Goal: Task Accomplishment & Management: Manage account settings

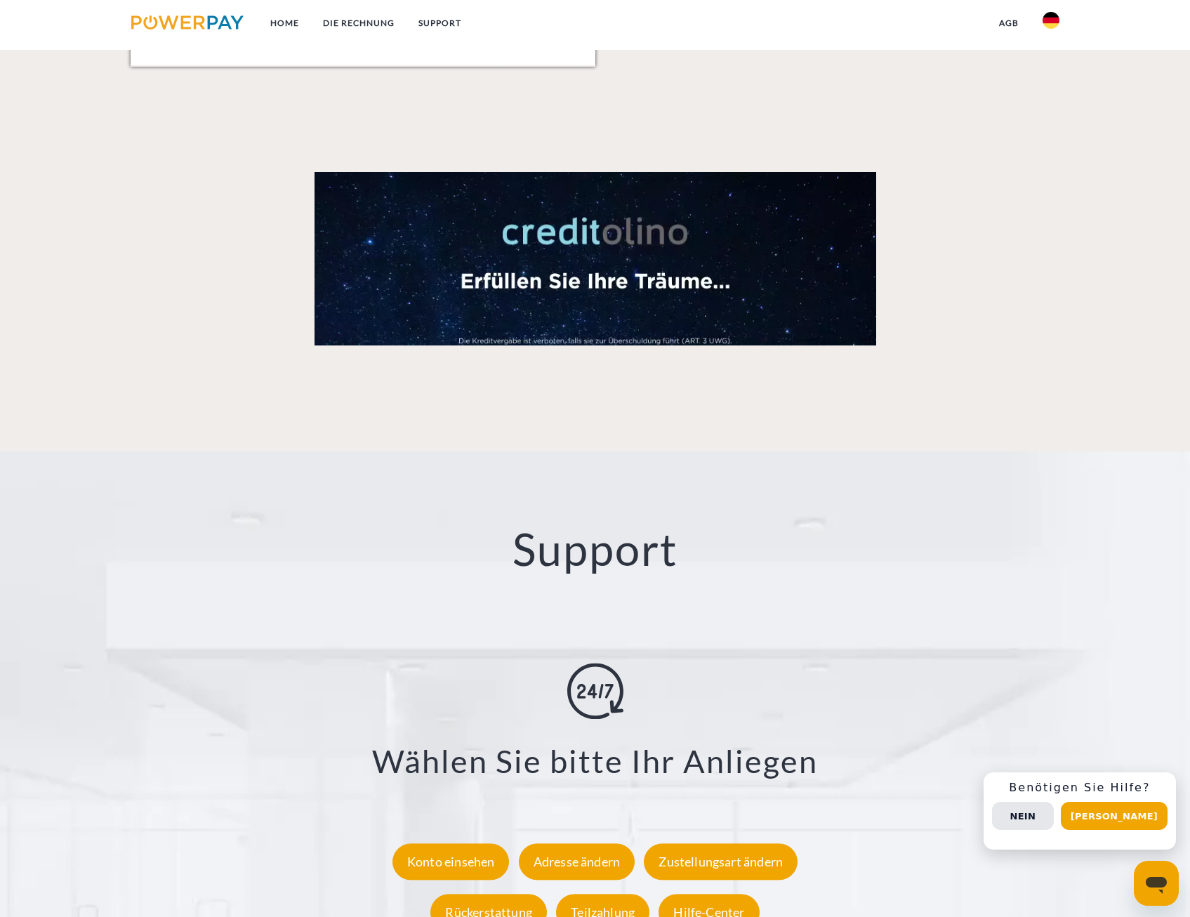
scroll to position [2246, 0]
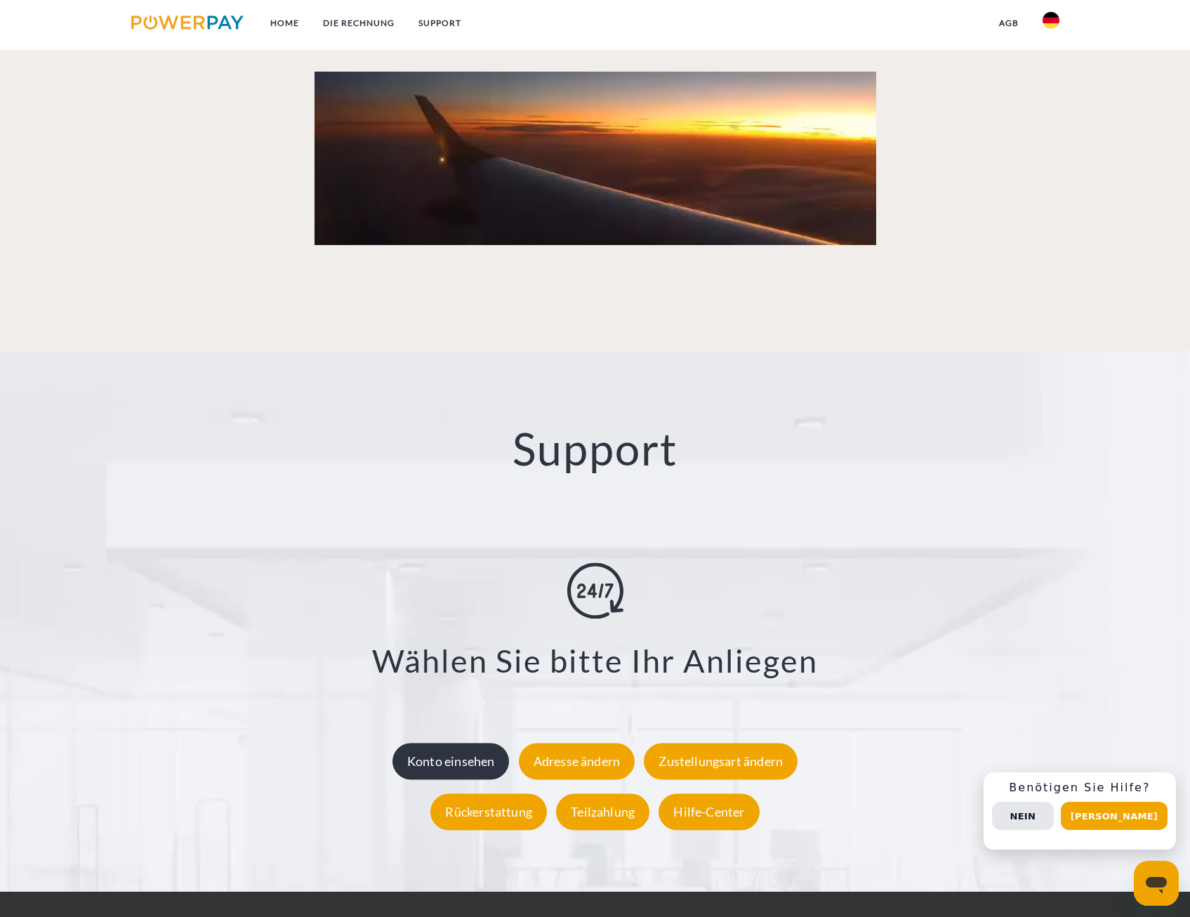
click at [415, 762] on div "Konto einsehen" at bounding box center [450, 761] width 117 height 37
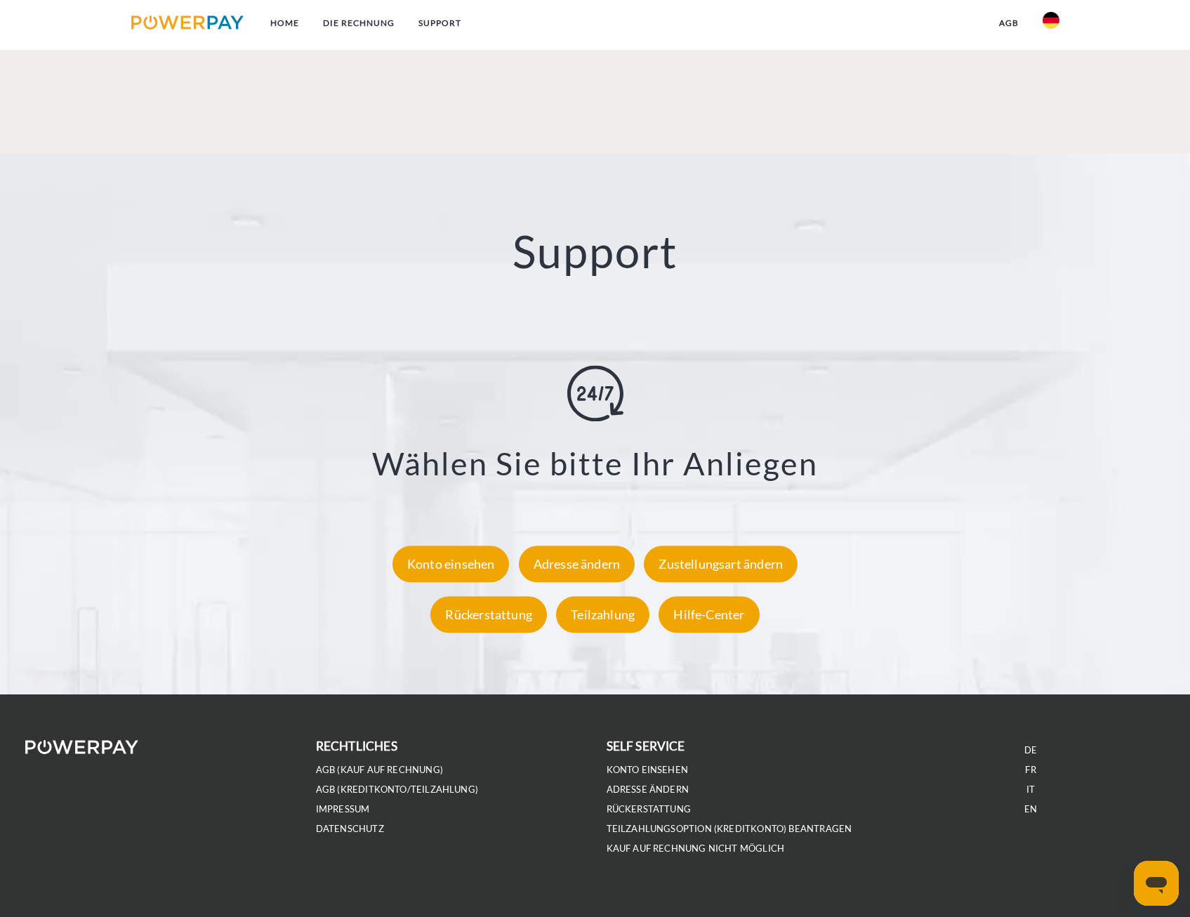
scroll to position [2464, 0]
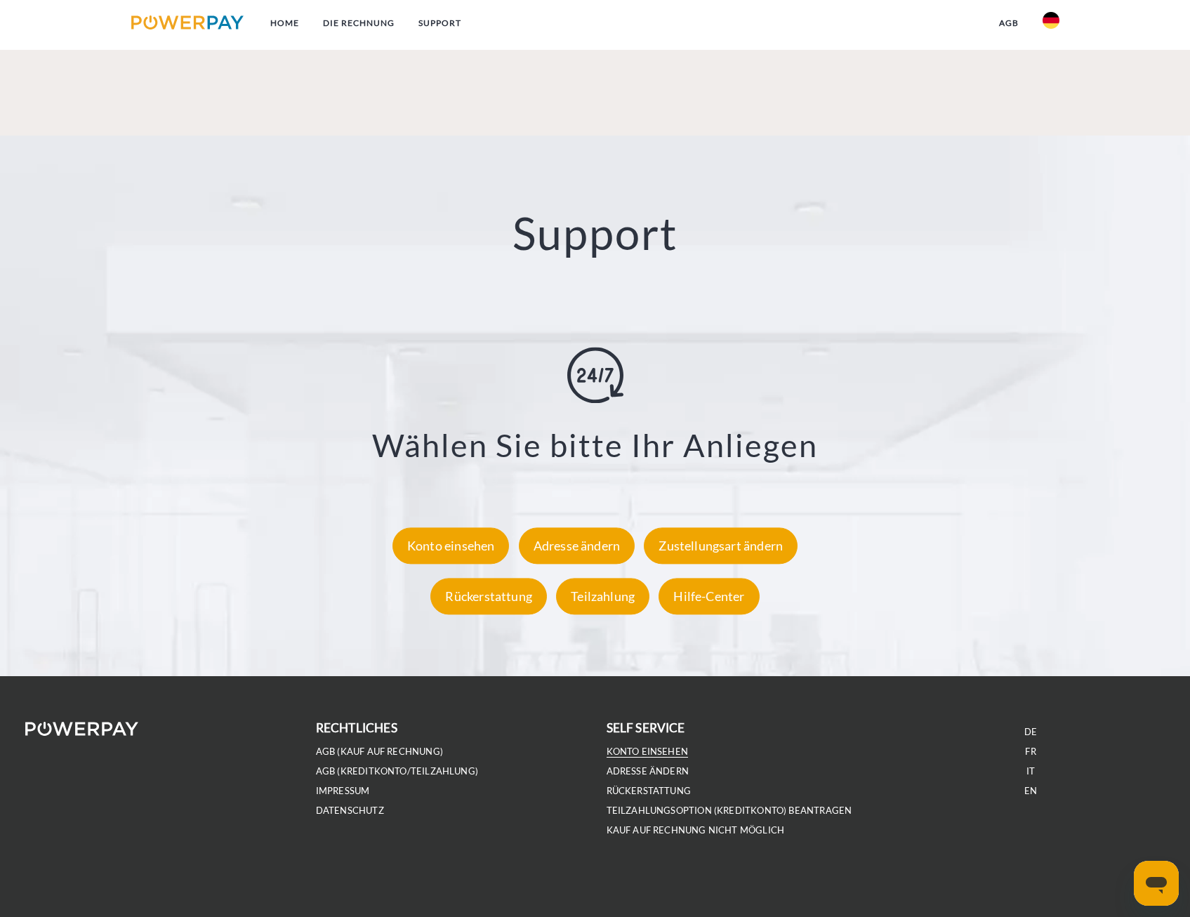
click at [658, 753] on link "Konto einsehen" at bounding box center [648, 752] width 82 height 12
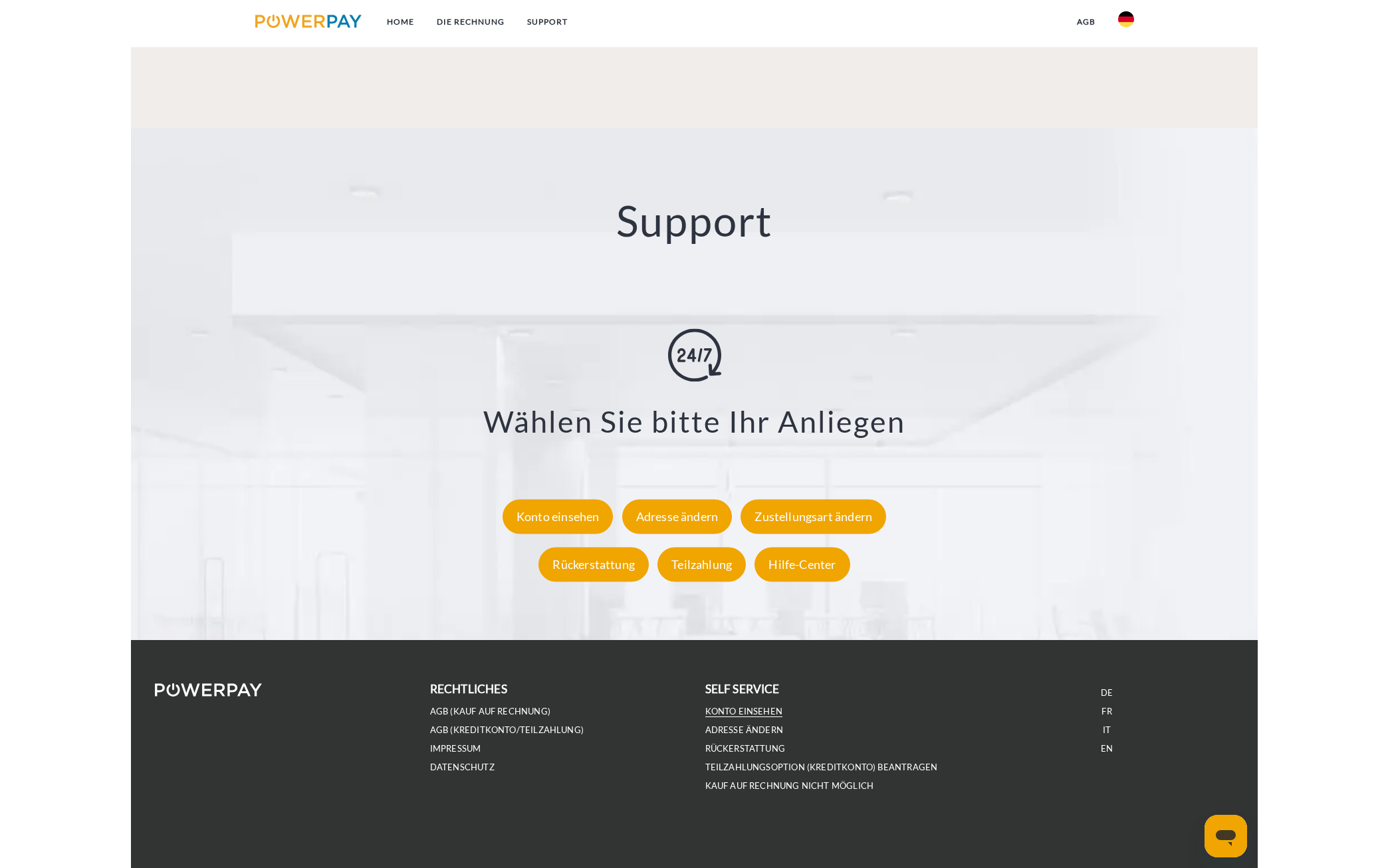
scroll to position [2284, 0]
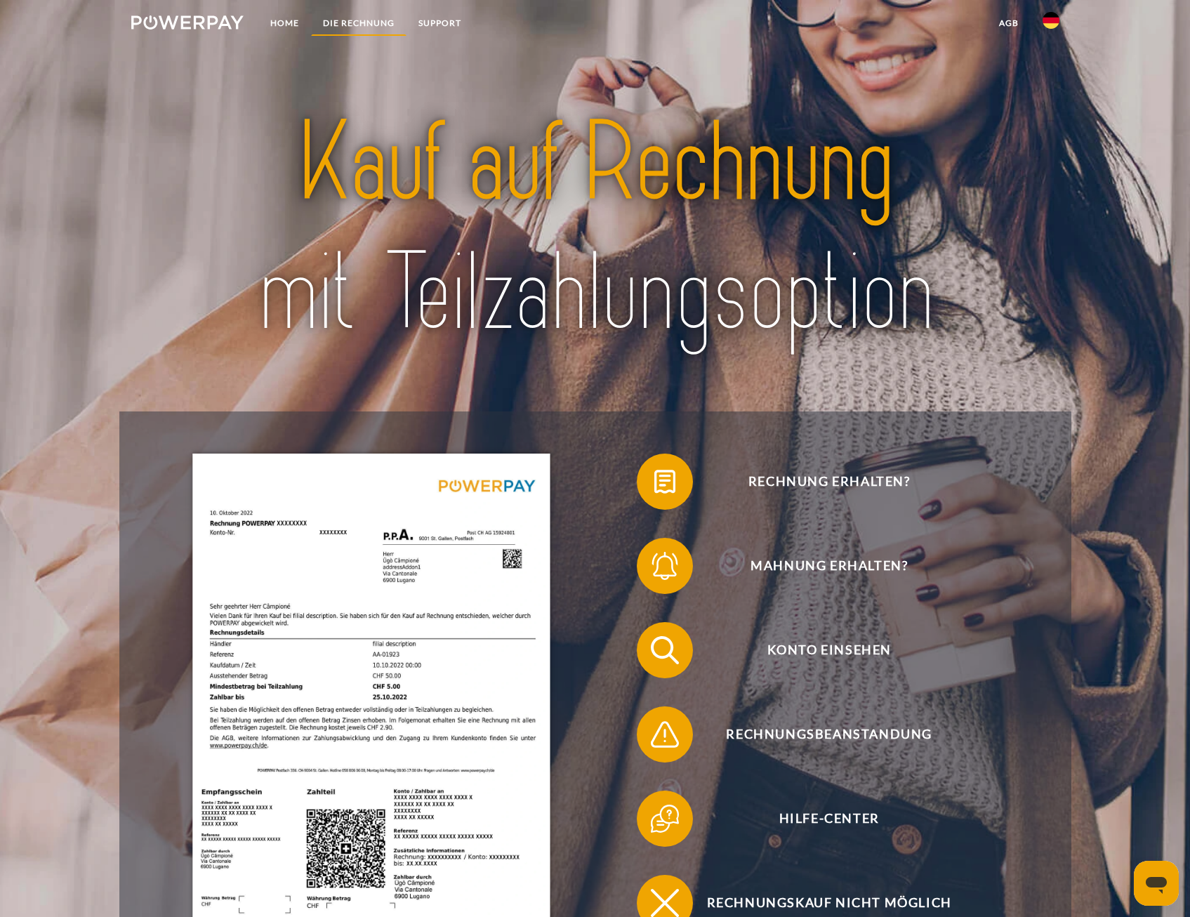
click at [382, 26] on link "DIE RECHNUNG" at bounding box center [358, 23] width 95 height 25
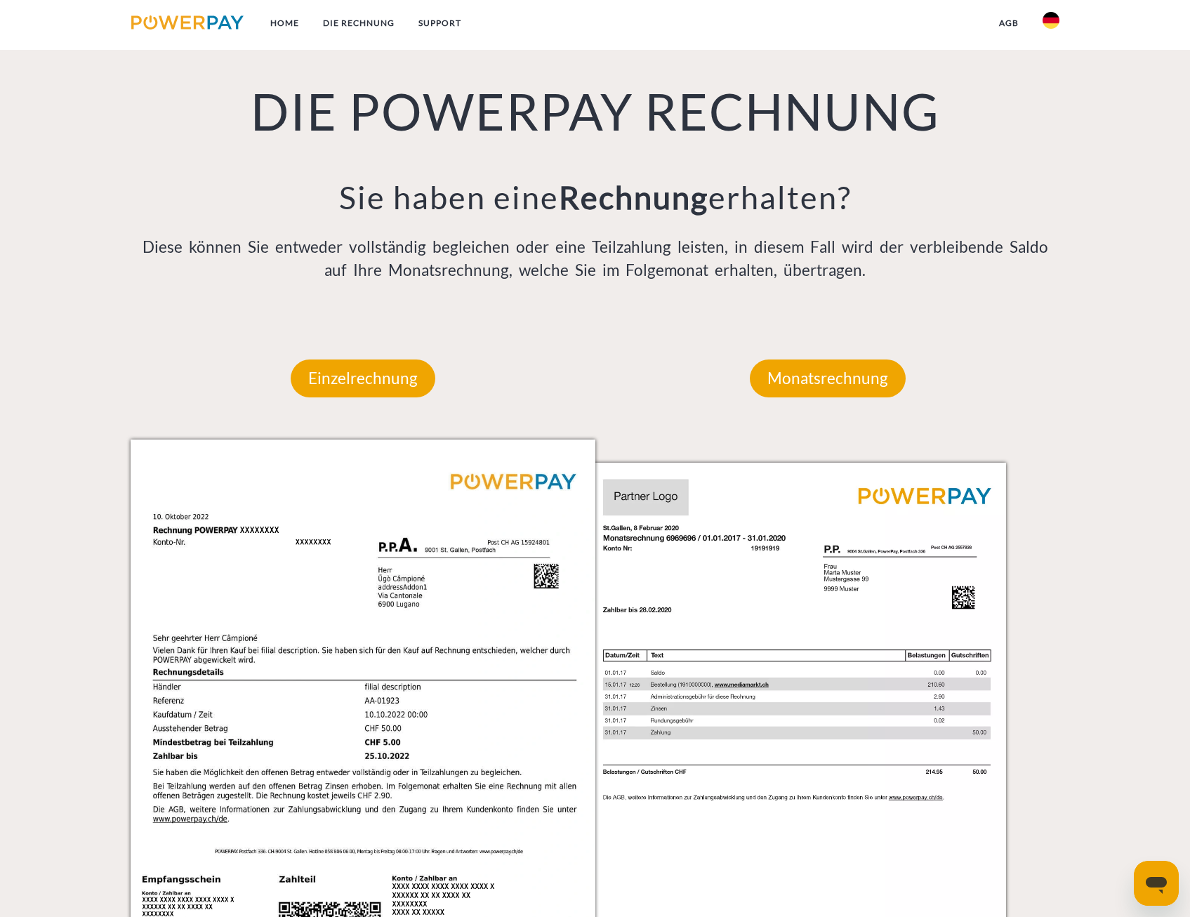
scroll to position [1162, 0]
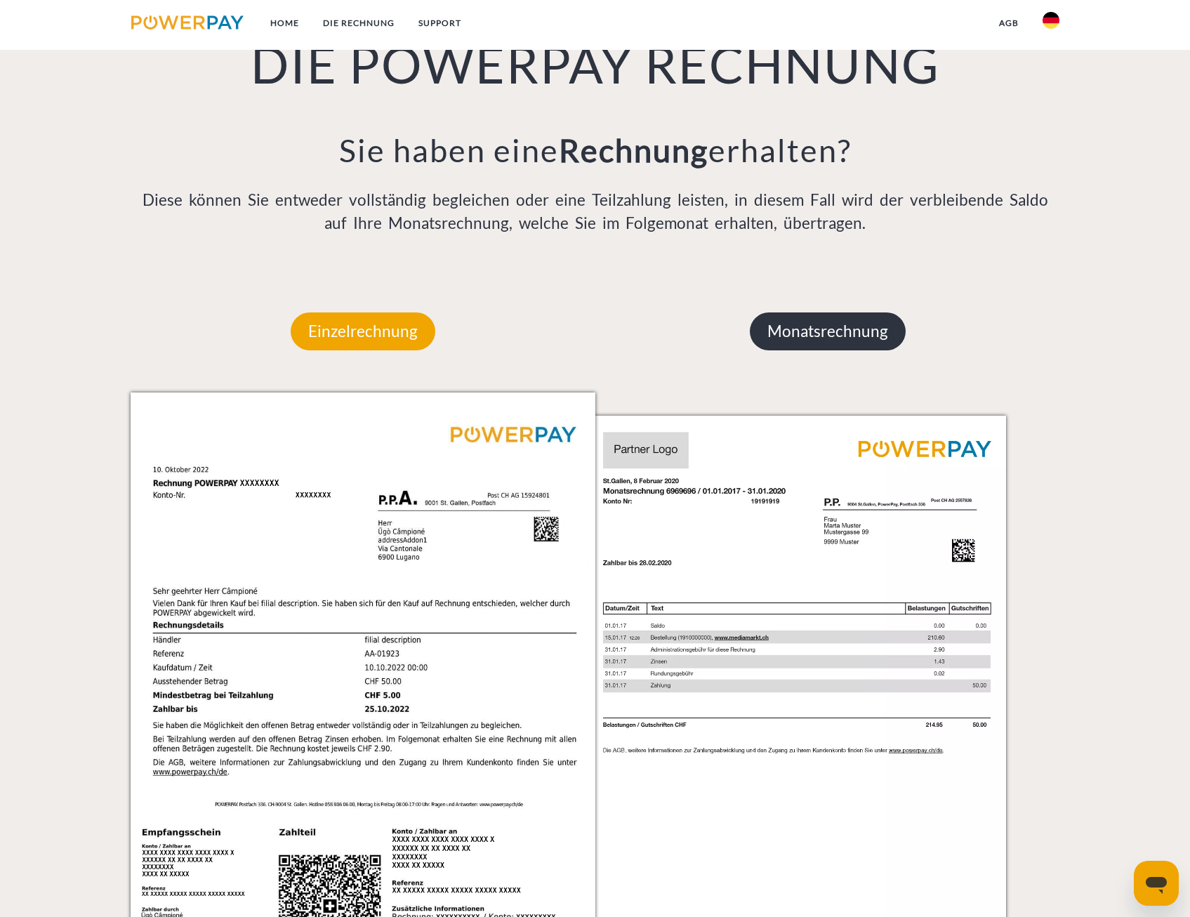
click at [876, 335] on p "Monatsrechnung" at bounding box center [828, 331] width 156 height 38
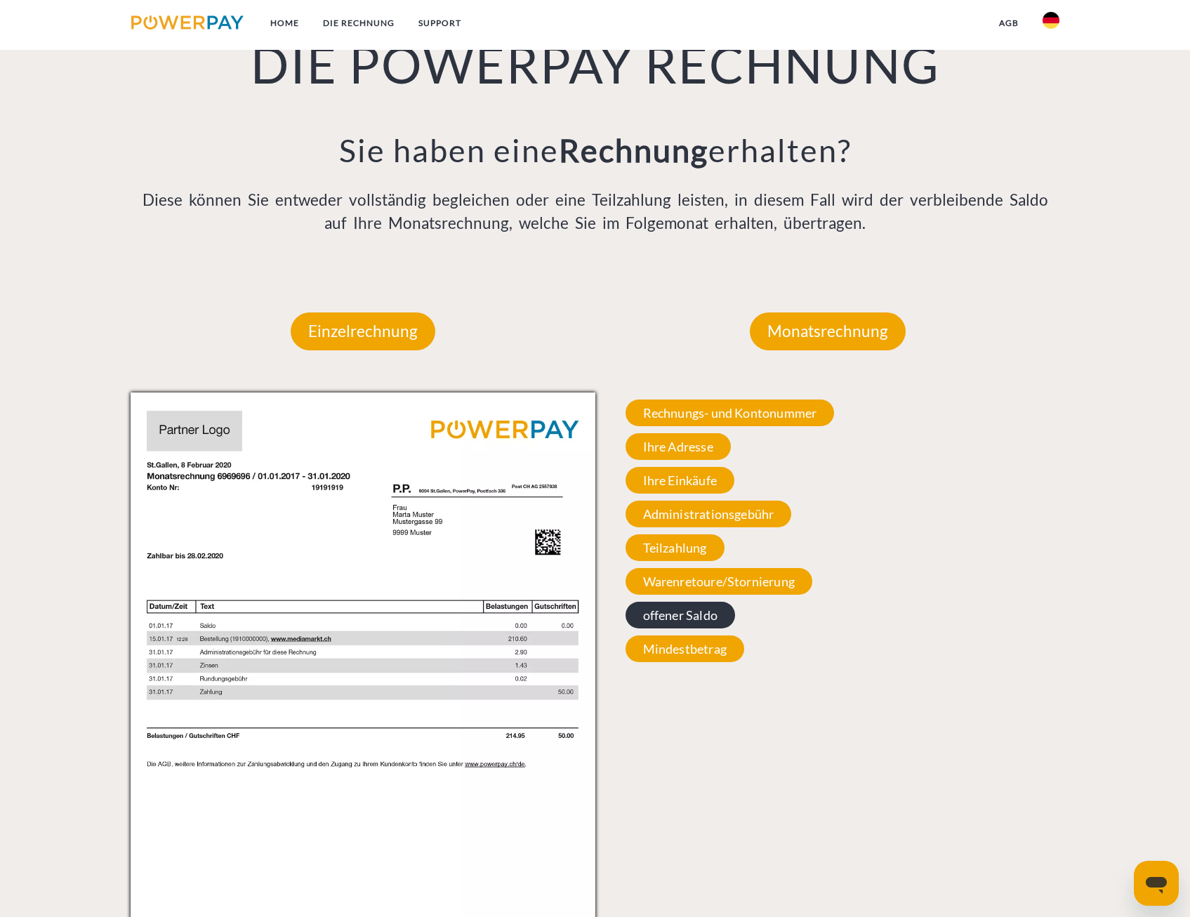
click at [679, 625] on span "offener Saldo" at bounding box center [680, 615] width 110 height 27
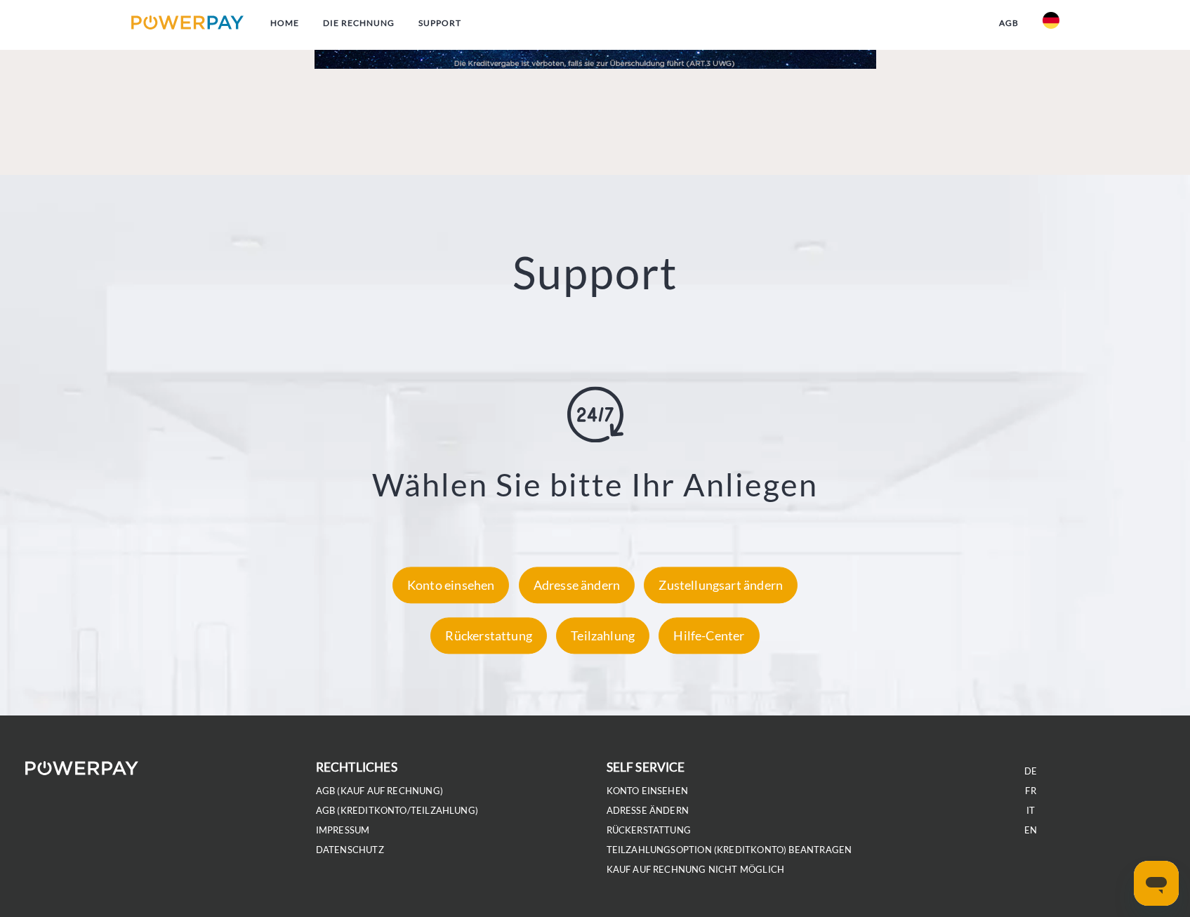
scroll to position [2464, 0]
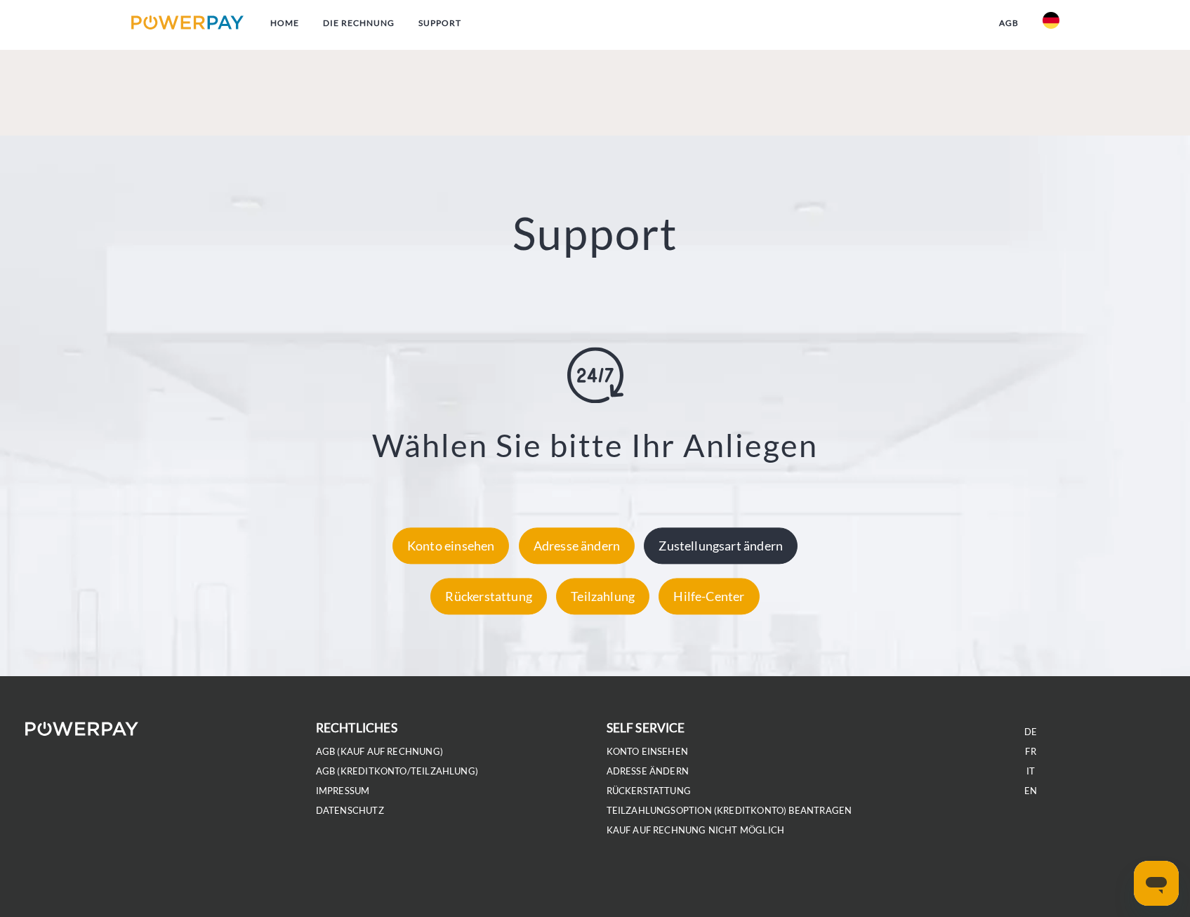
click at [751, 559] on div "Zustellungsart ändern" at bounding box center [721, 545] width 154 height 37
